Goal: Information Seeking & Learning: Check status

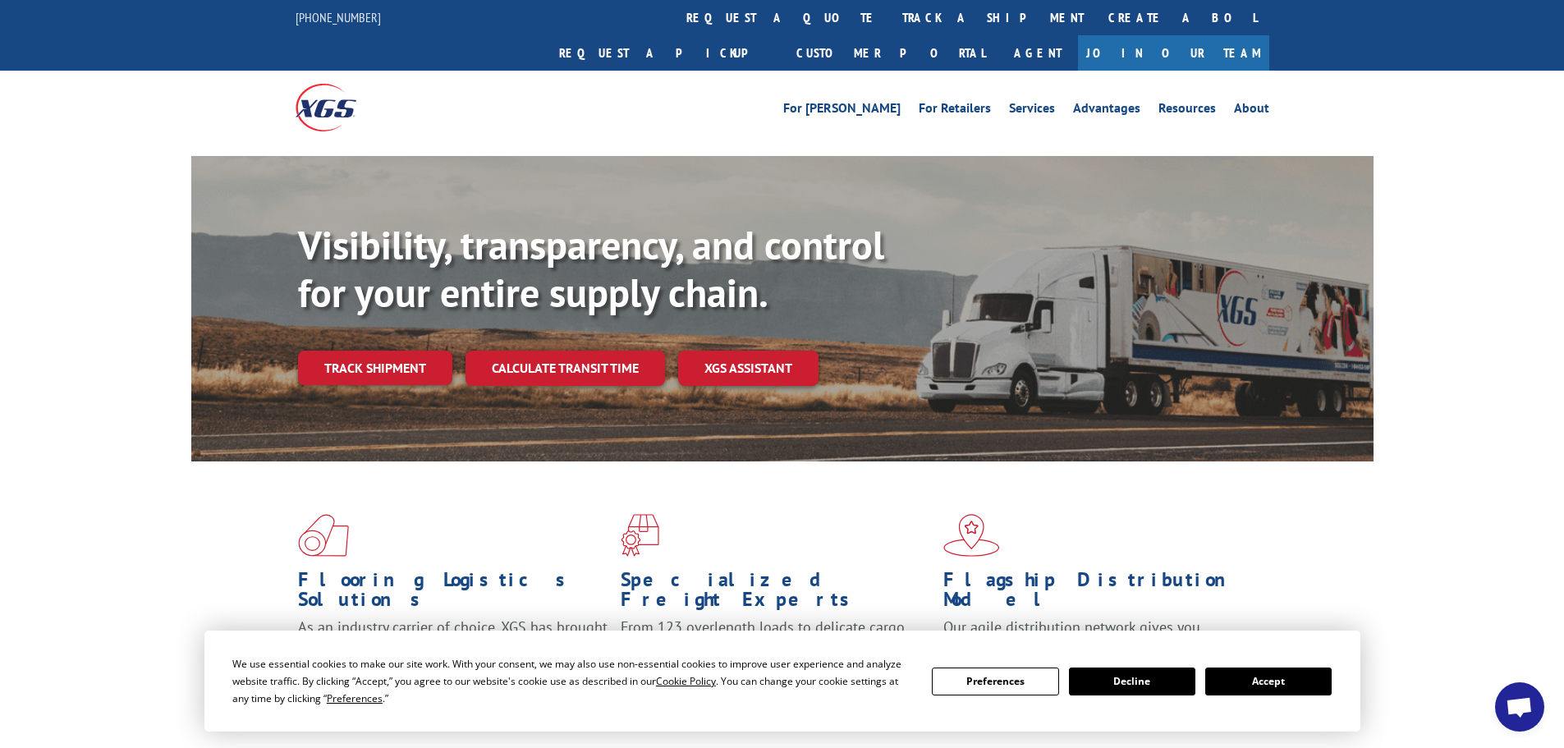
click at [1293, 673] on button "Accept" at bounding box center [1269, 682] width 126 height 28
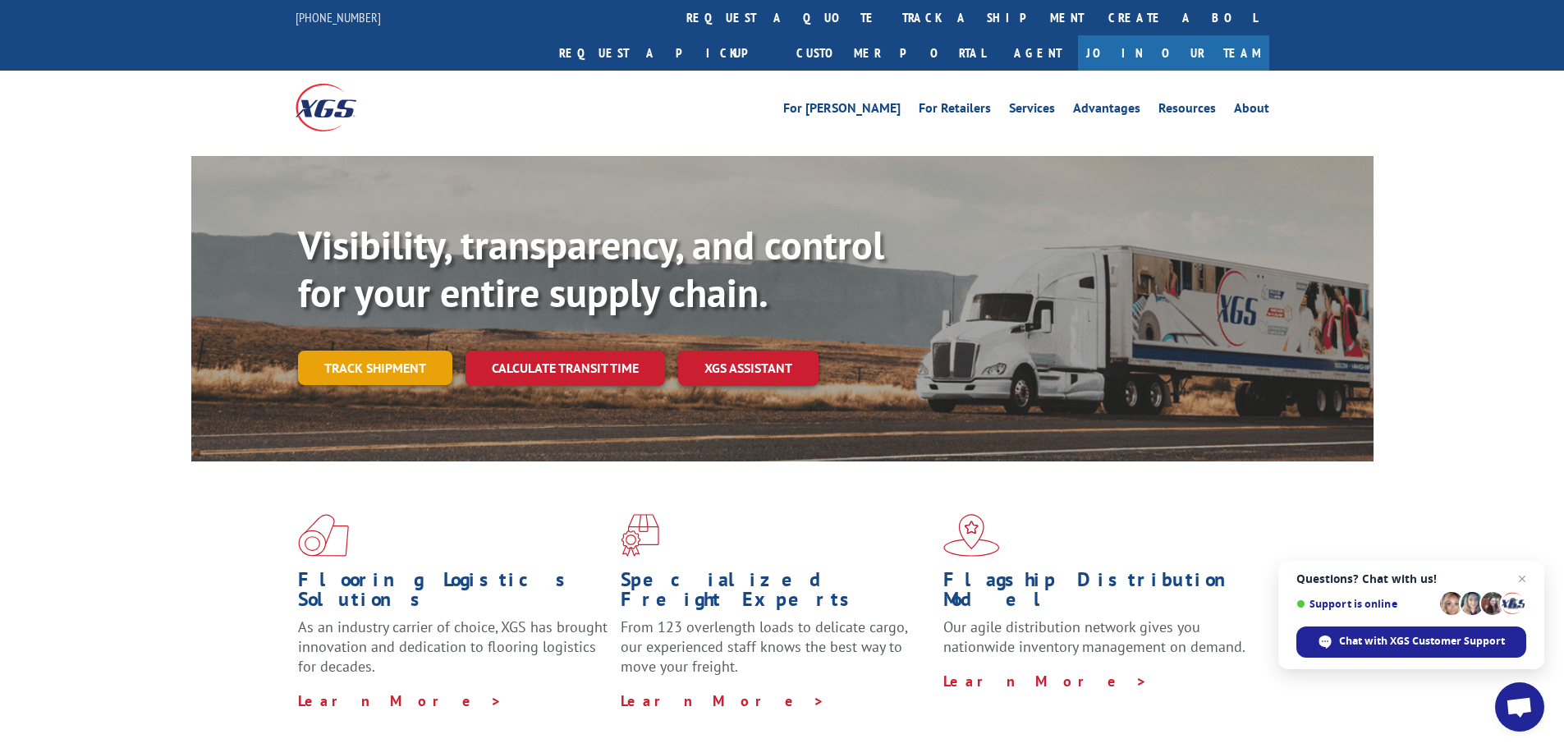
click at [379, 351] on link "Track shipment" at bounding box center [375, 368] width 154 height 34
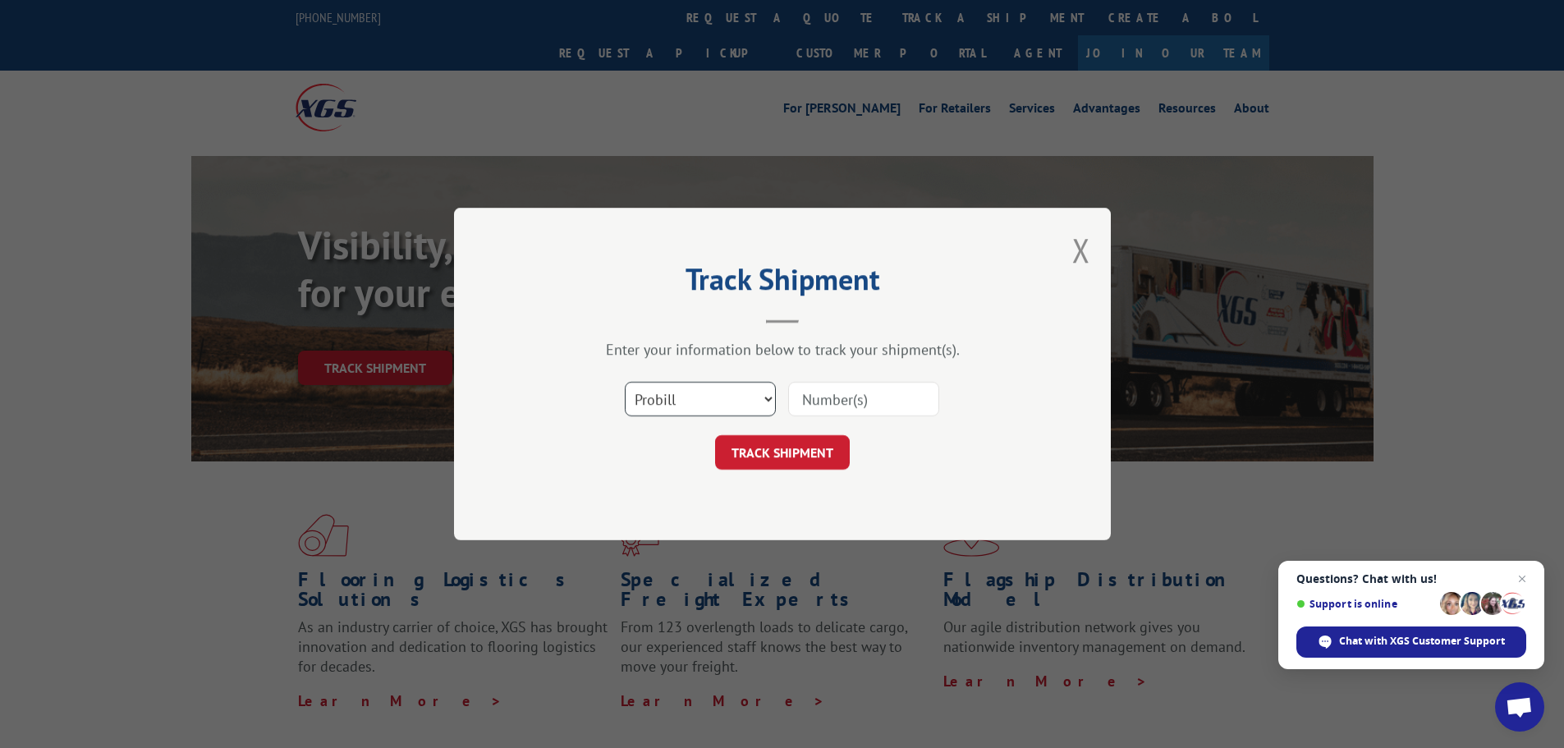
click at [772, 398] on select "Select category... Probill BOL PO" at bounding box center [700, 399] width 151 height 34
select select "po"
click at [625, 382] on select "Select category... Probill BOL PO" at bounding box center [700, 399] width 151 height 34
paste input "13537619"
type input "13537619"
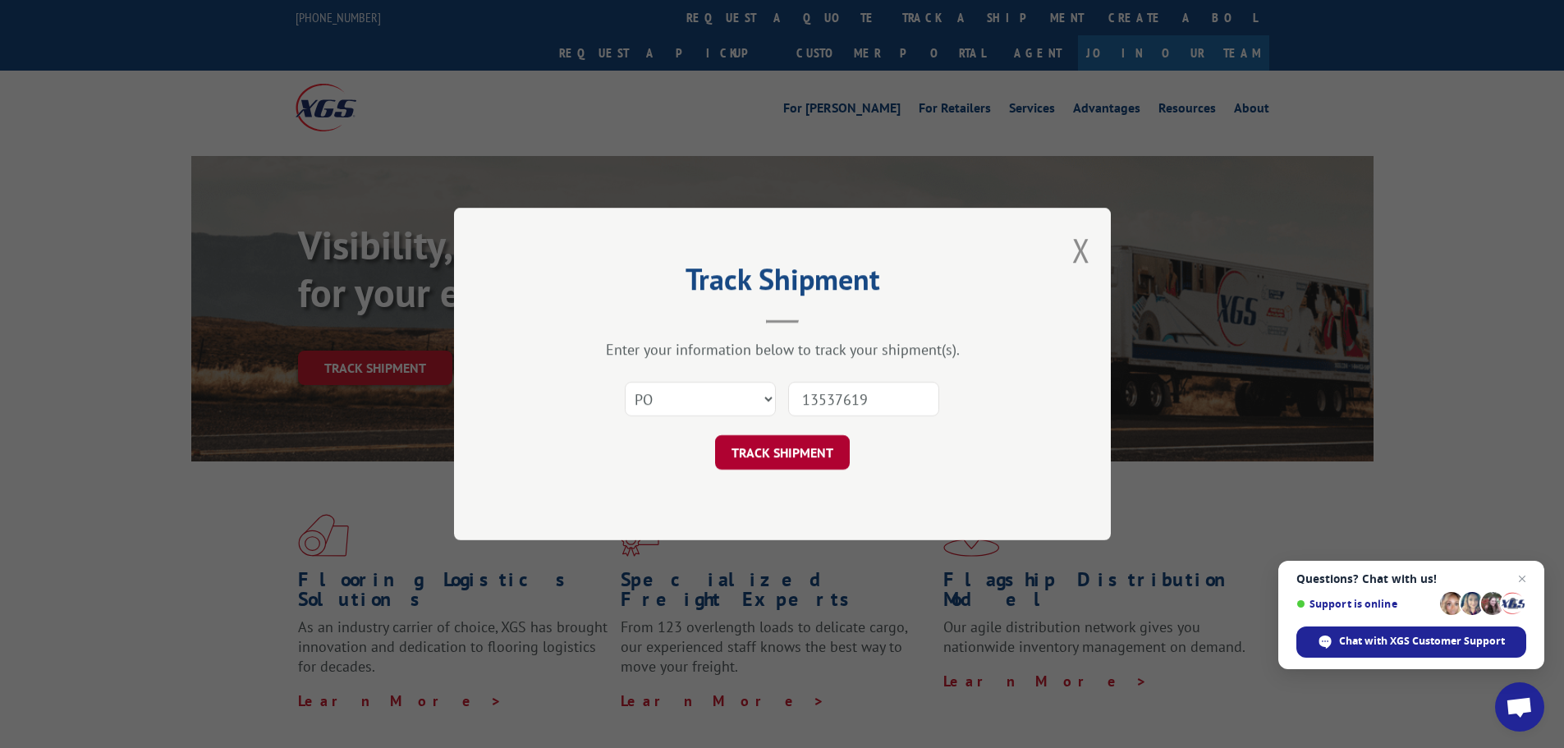
click at [803, 457] on button "TRACK SHIPMENT" at bounding box center [782, 452] width 135 height 34
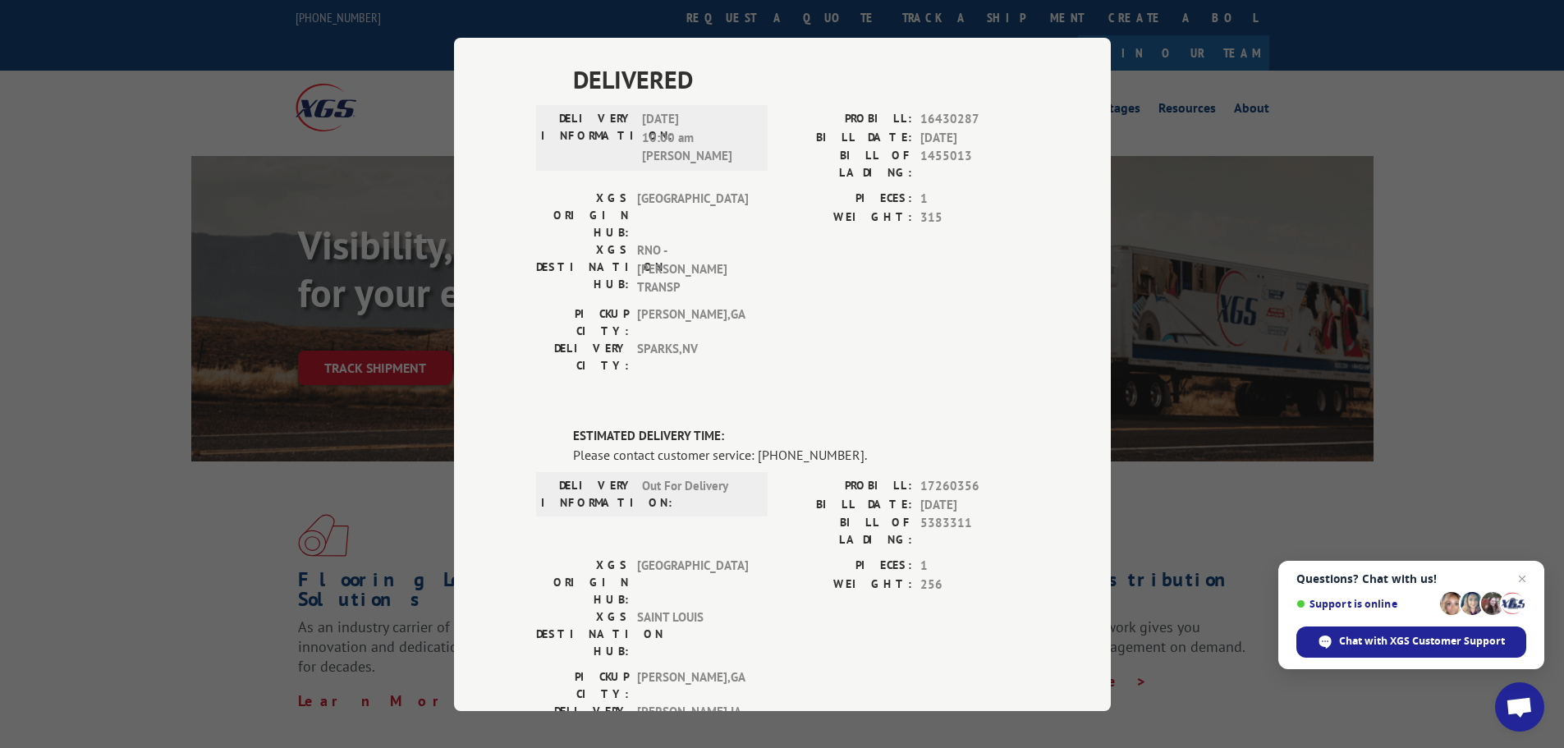
scroll to position [459, 0]
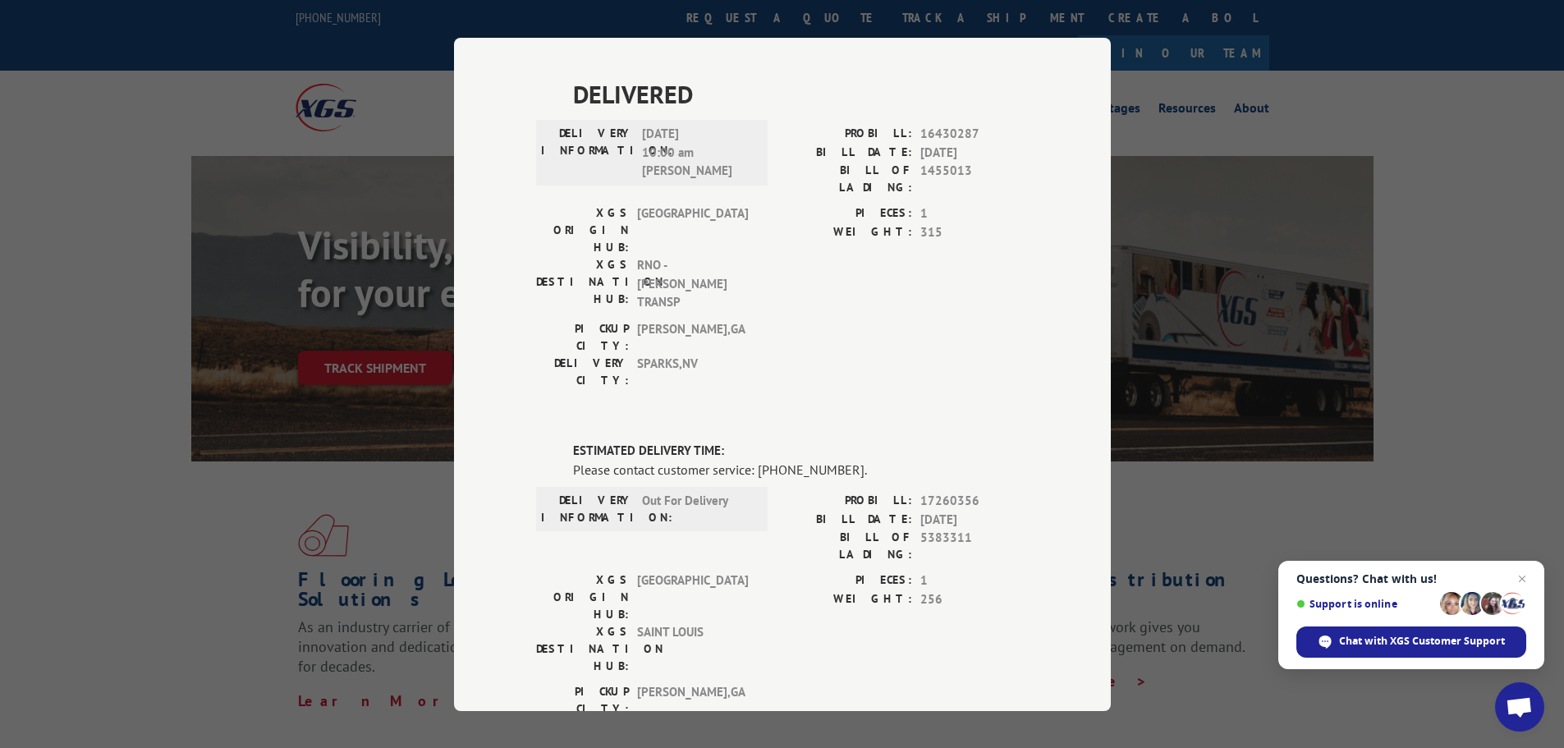
click at [1472, 658] on span "Questions? Chat with us! Support is online Chat with XGS Customer Support" at bounding box center [1412, 615] width 266 height 108
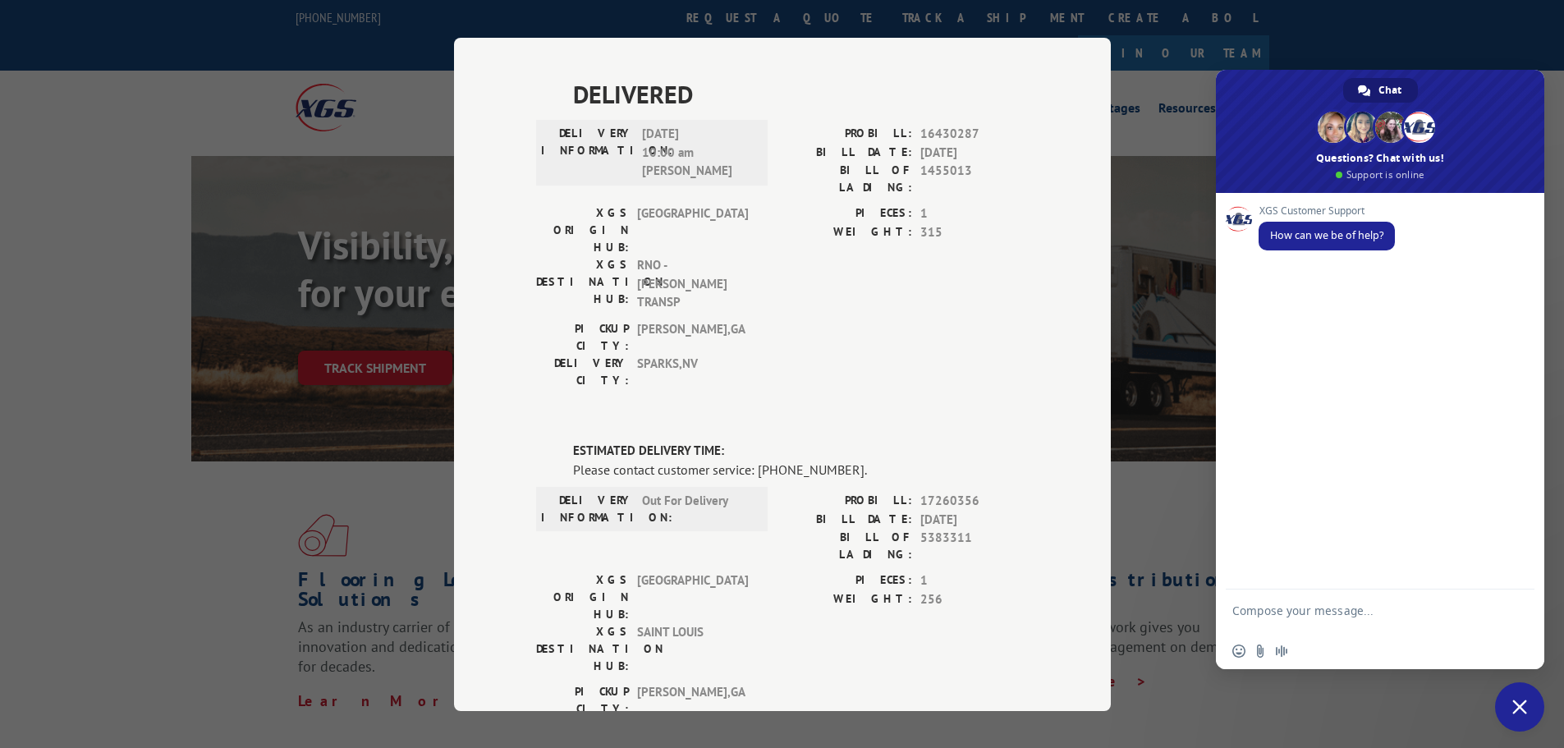
click at [1257, 609] on textarea "Compose your message..." at bounding box center [1363, 619] width 260 height 30
type textarea "trying to get a delivery date for this po# 13537619 ?"
click at [1519, 609] on span "Send" at bounding box center [1516, 610] width 12 height 12
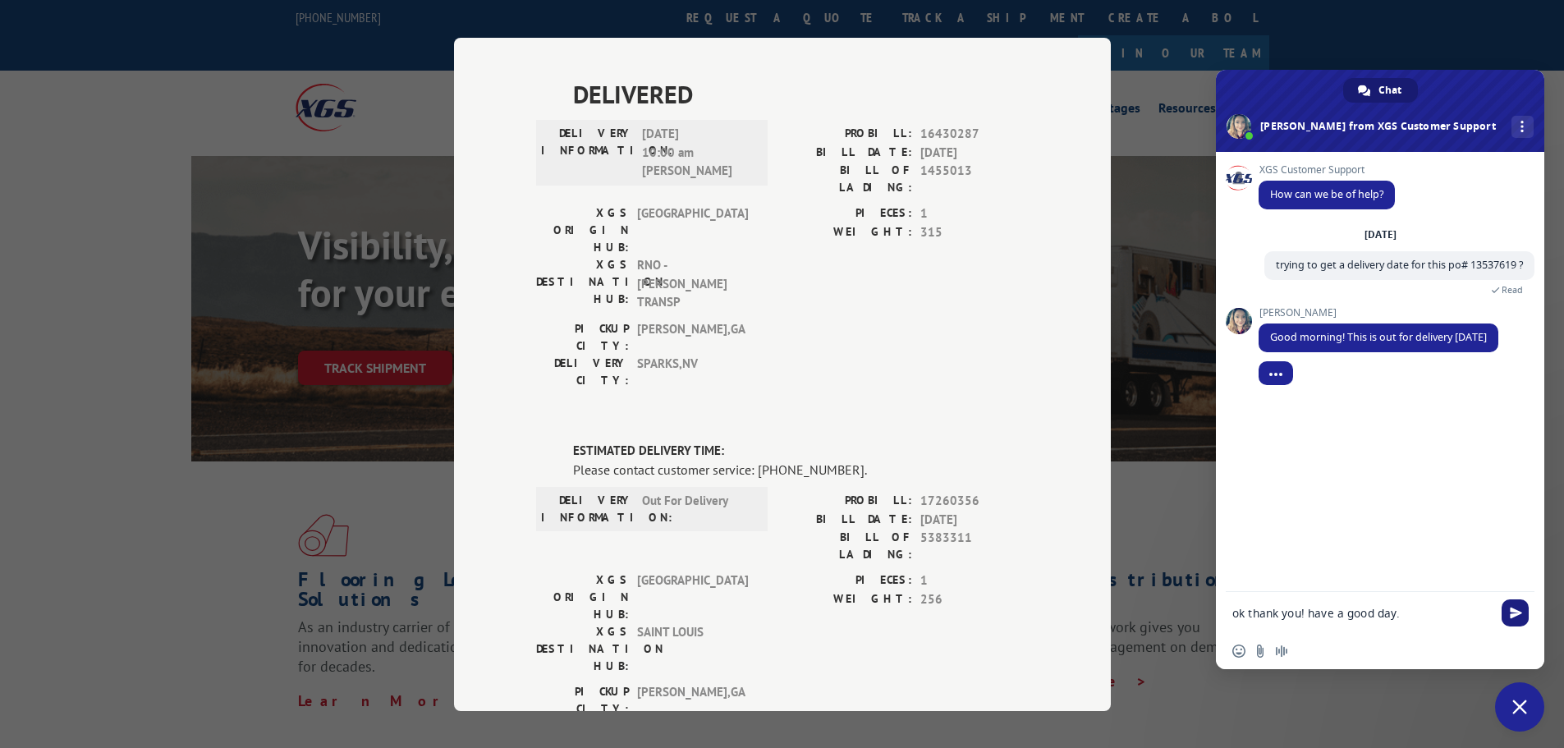
type textarea "ok thank you! have a good day."
click at [1525, 614] on span "Send" at bounding box center [1515, 613] width 27 height 27
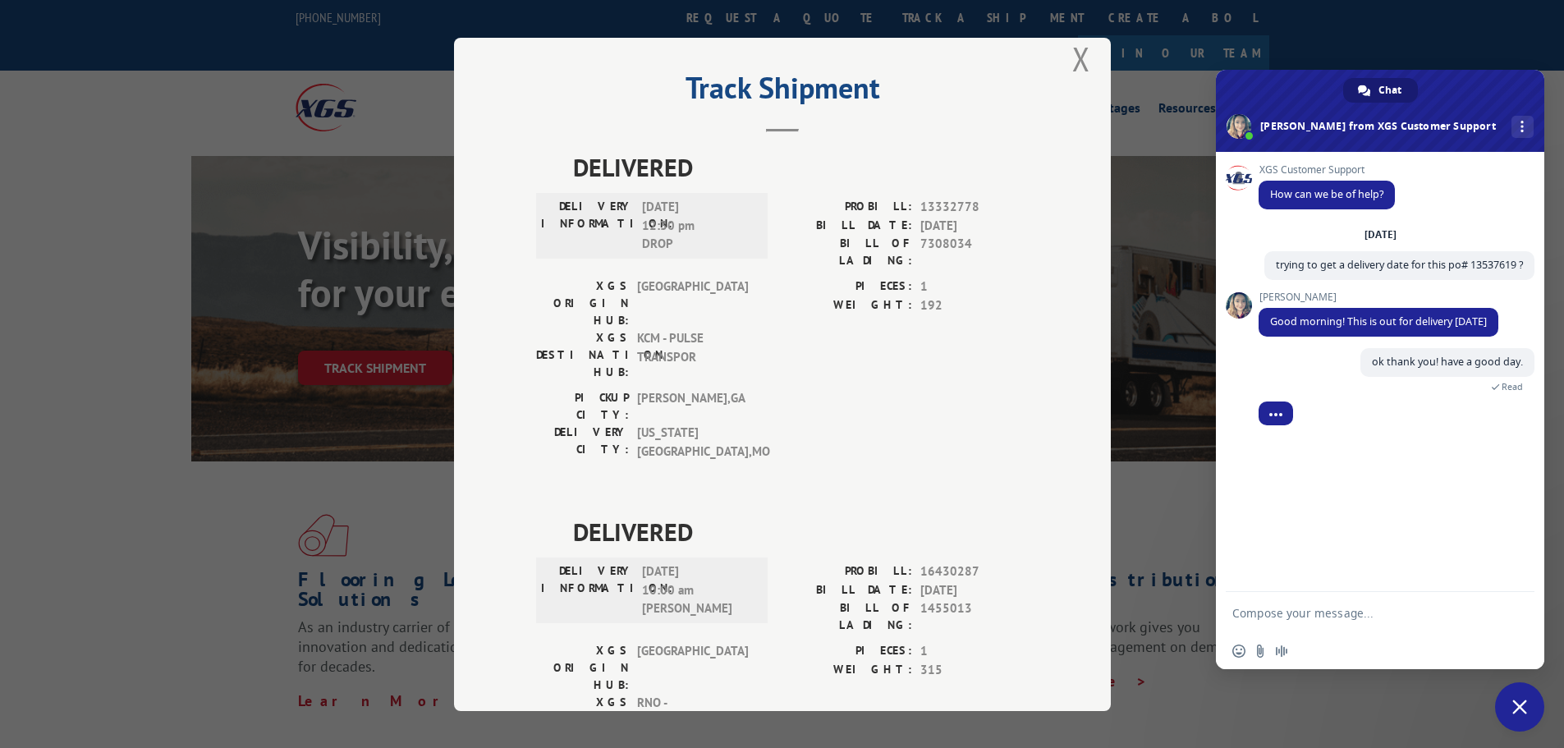
scroll to position [0, 0]
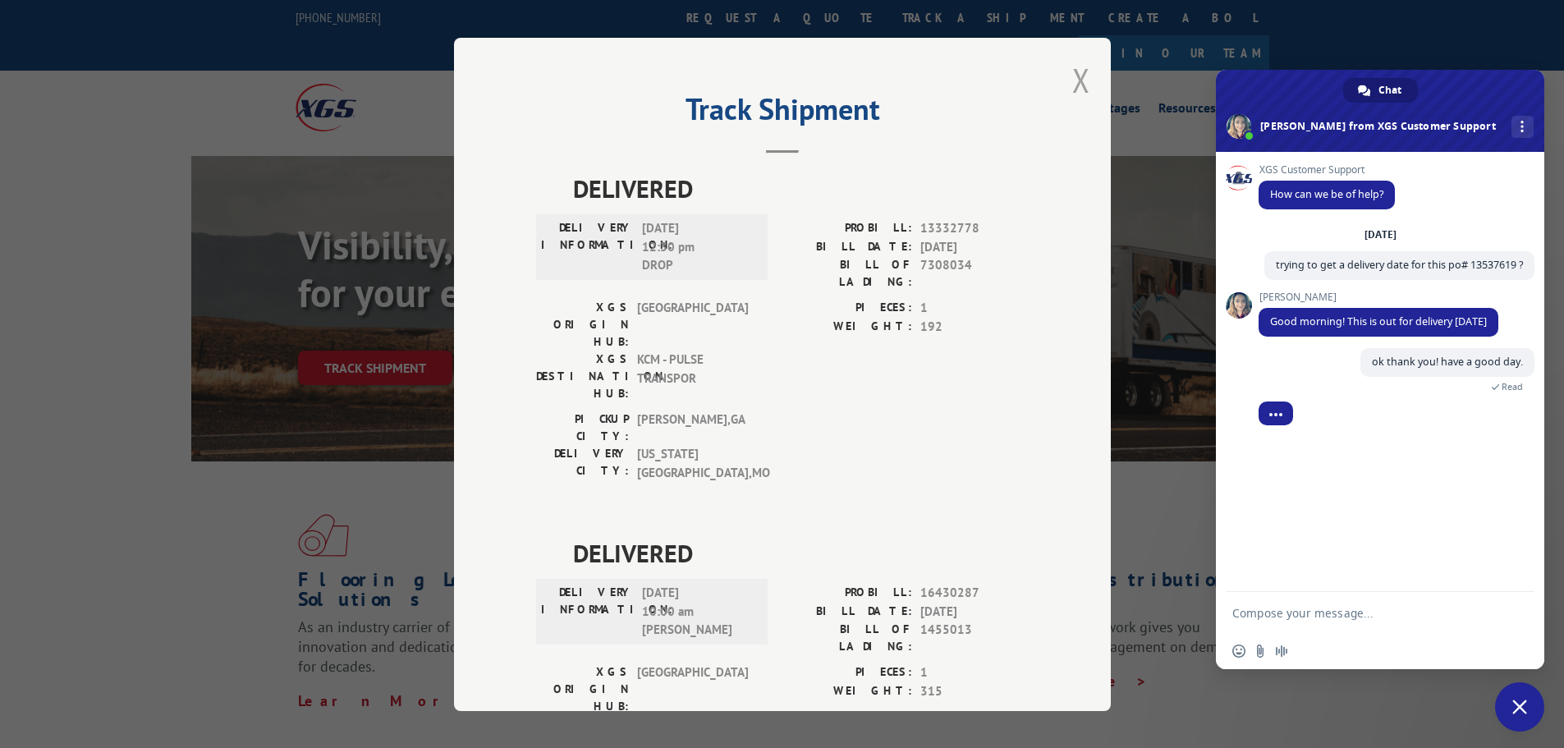
click at [1077, 91] on button "Close modal" at bounding box center [1082, 80] width 18 height 44
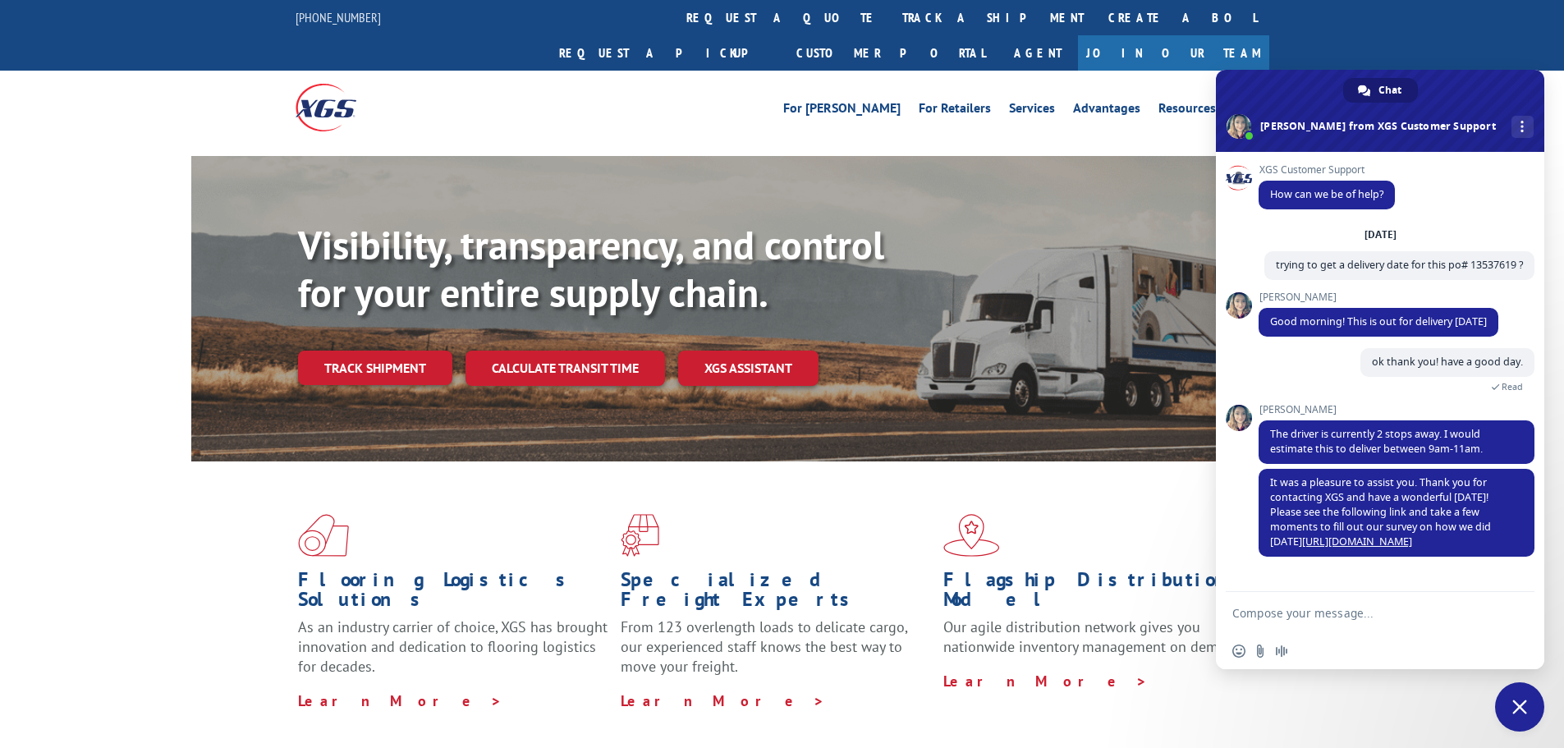
click at [1326, 614] on textarea "Compose your message..." at bounding box center [1363, 613] width 260 height 15
type textarea "Thank you!"
click at [1520, 612] on span "Send" at bounding box center [1516, 613] width 12 height 12
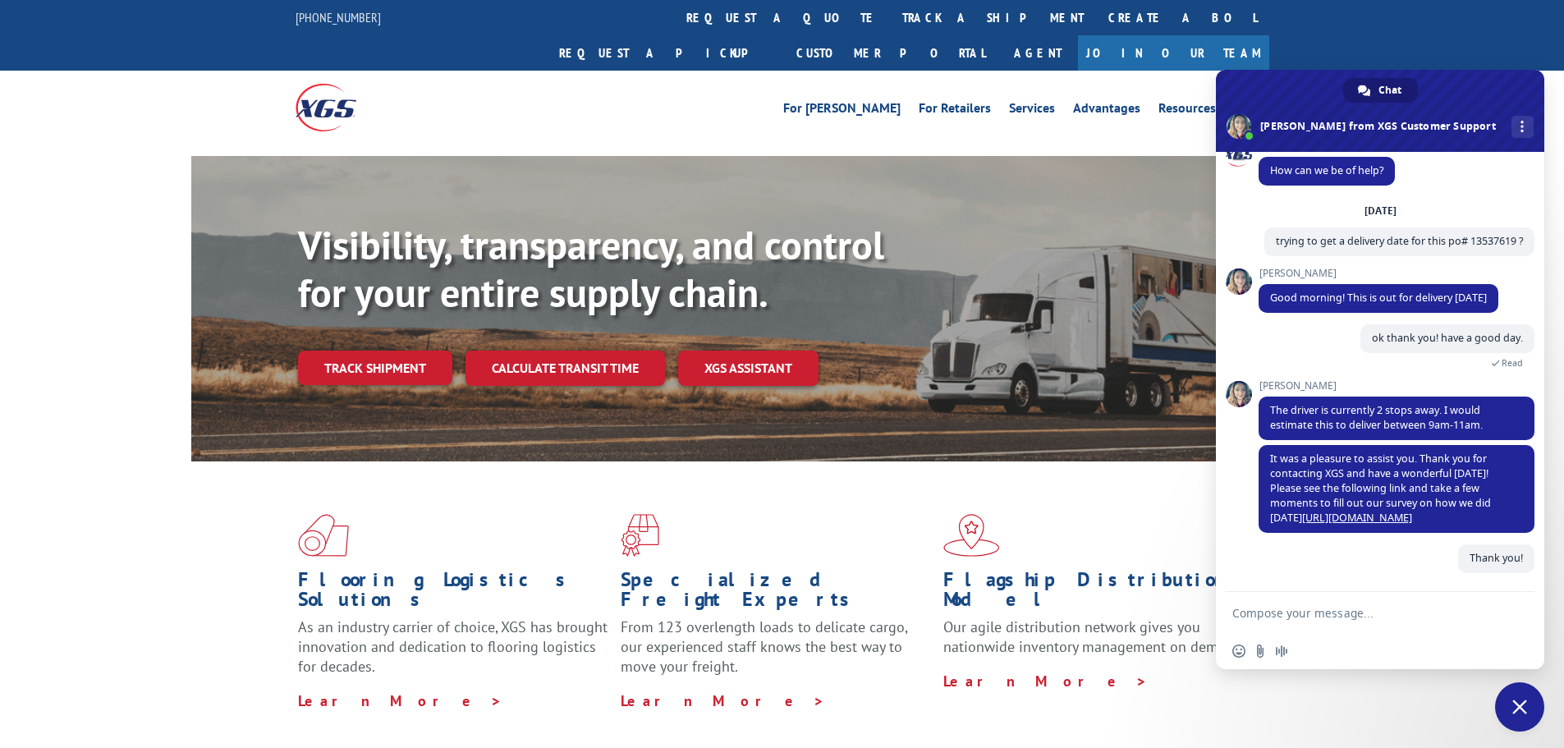
scroll to position [53, 0]
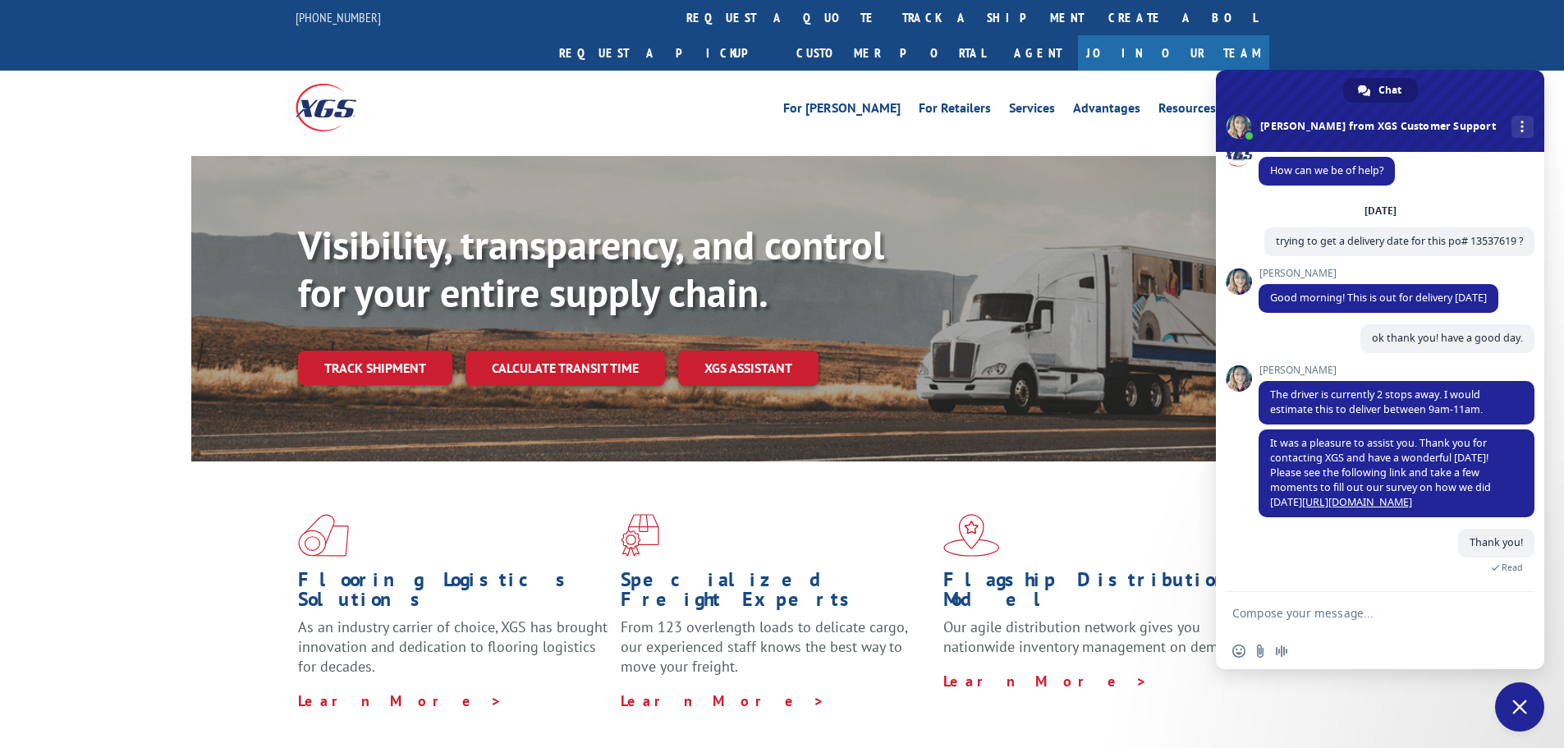
click at [1526, 699] on span "Close chat" at bounding box center [1520, 706] width 49 height 49
